Goal: Task Accomplishment & Management: Manage account settings

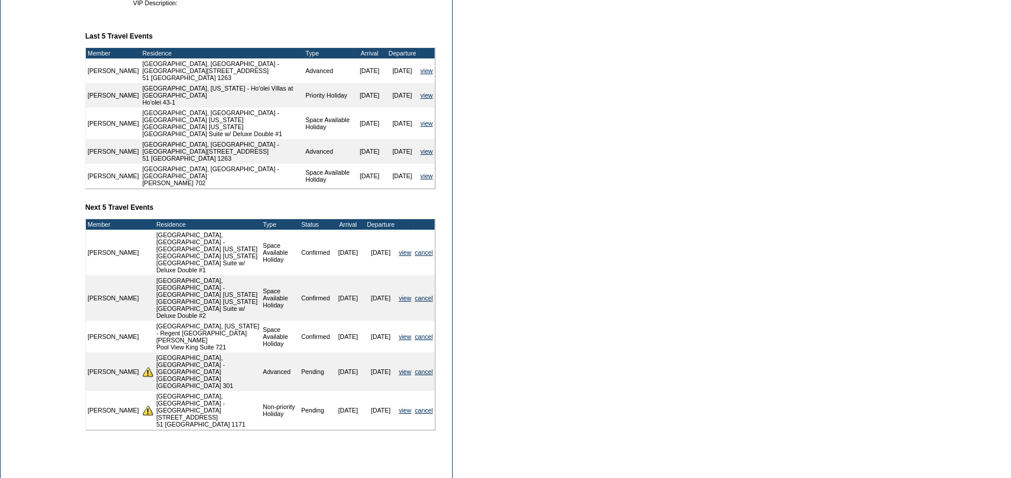
scroll to position [456, 0]
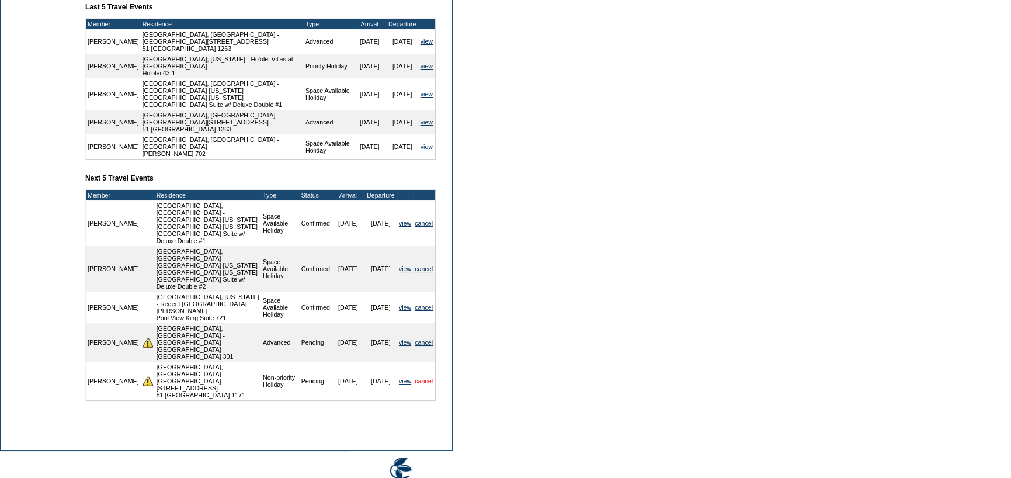
click at [428, 377] on link "cancel" at bounding box center [424, 380] width 18 height 7
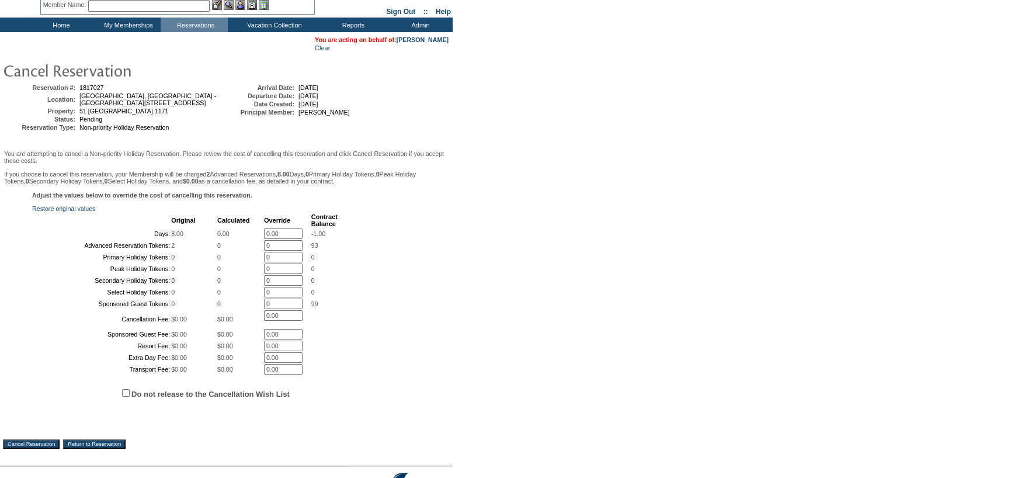
scroll to position [196, 0]
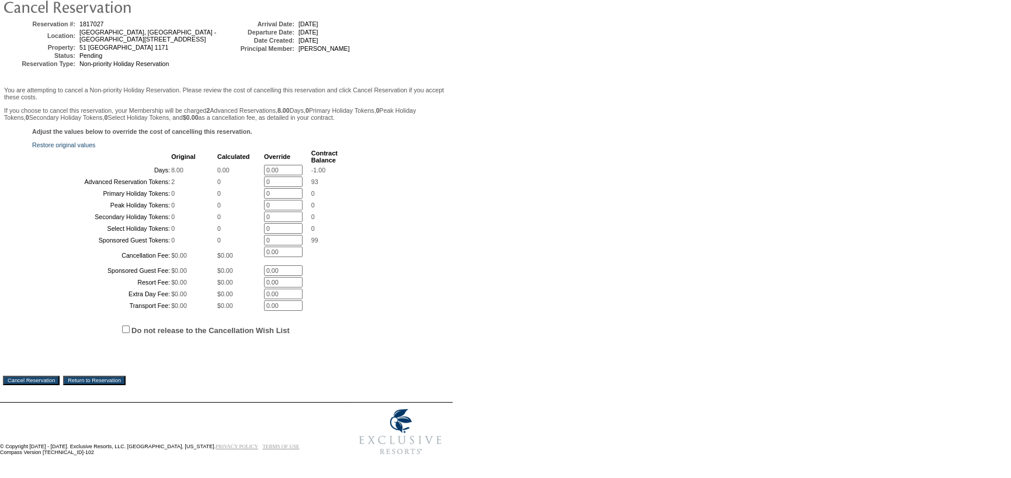
click at [43, 379] on input "Cancel Reservation" at bounding box center [31, 380] width 57 height 9
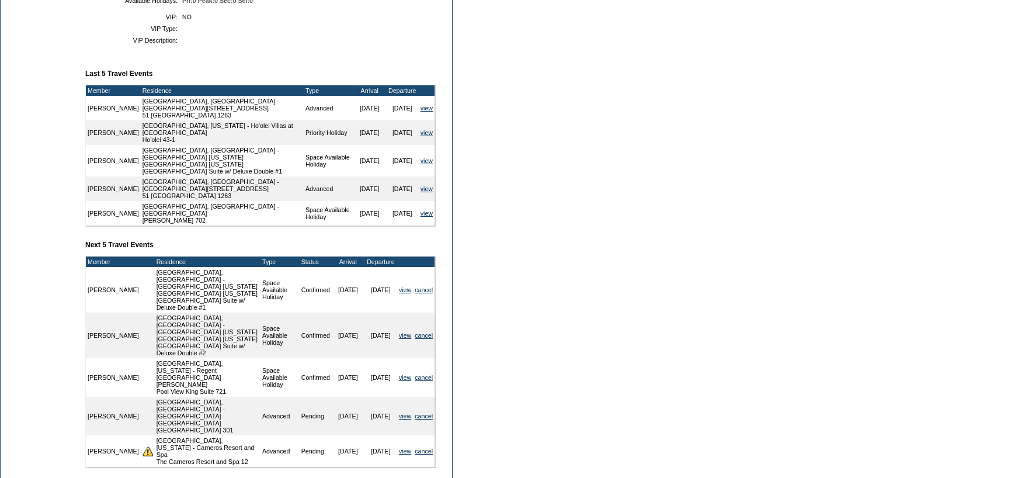
scroll to position [463, 0]
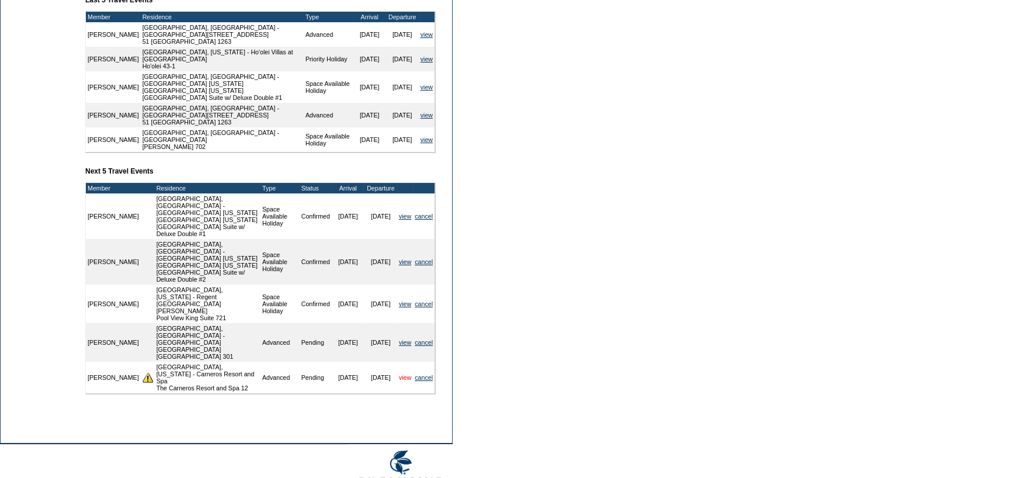
click at [402, 374] on link "view" at bounding box center [405, 377] width 12 height 7
